Goal: Find specific page/section: Find specific page/section

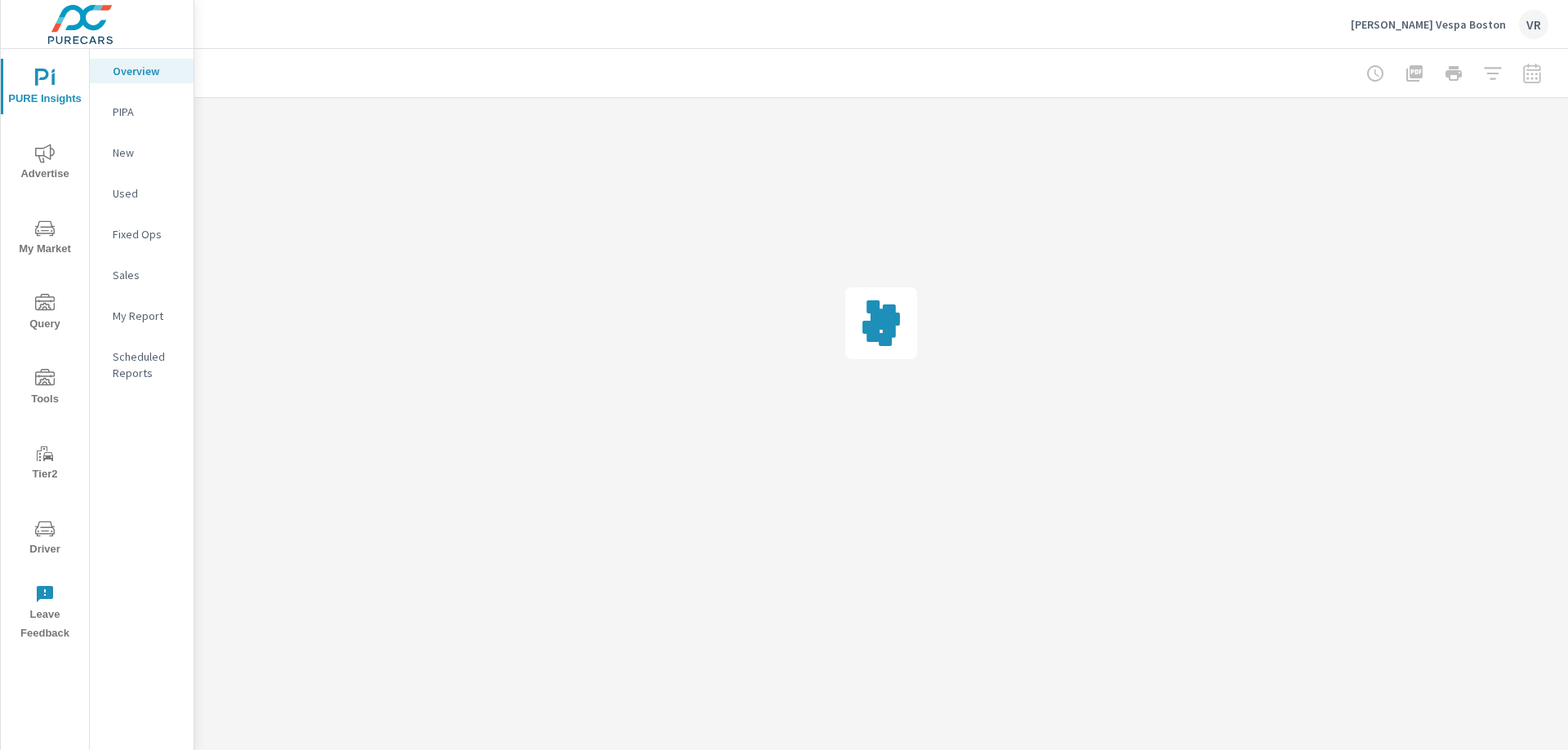
click at [46, 540] on span "Driver" at bounding box center [45, 539] width 79 height 40
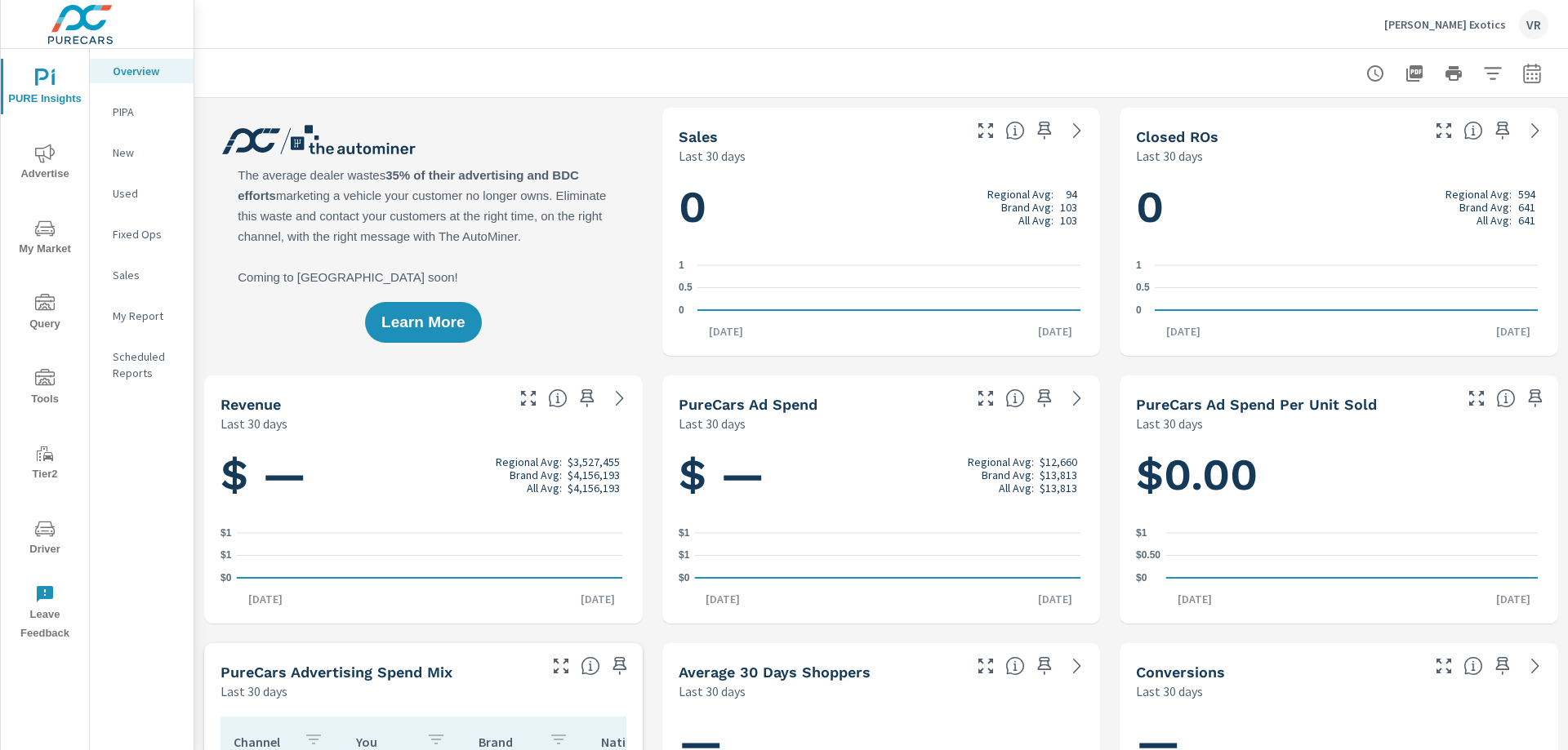
click at [45, 526] on icon "nav menu" at bounding box center [45, 528] width 20 height 20
